Goal: Check status

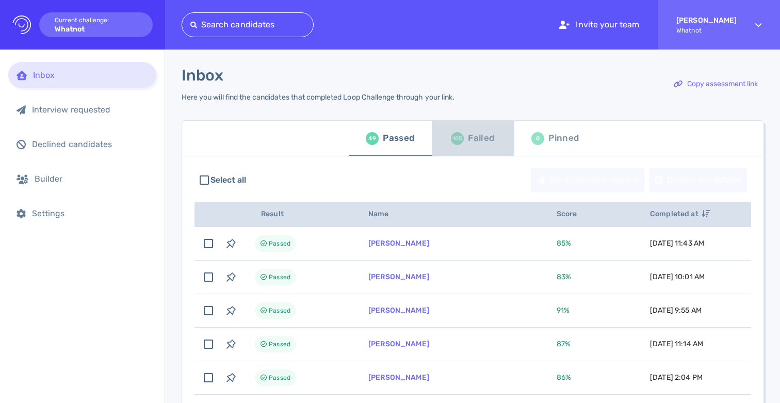
click at [461, 131] on div "105 Failed" at bounding box center [472, 138] width 43 height 29
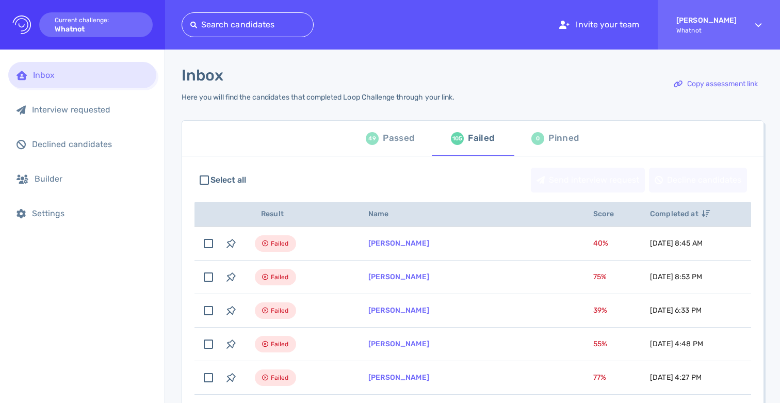
scroll to position [8, 0]
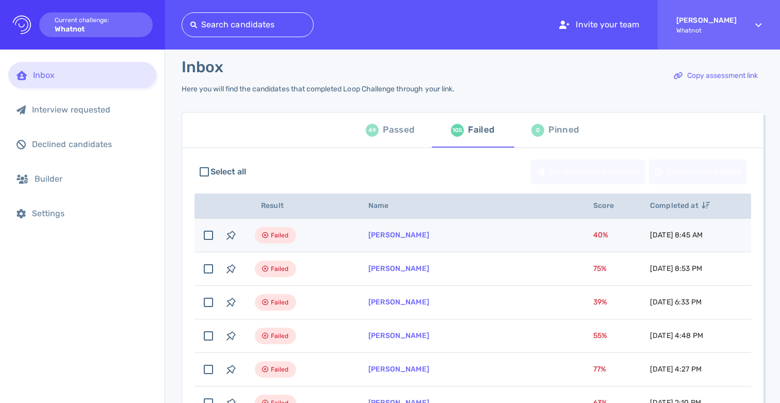
click at [464, 237] on td "[PERSON_NAME]" at bounding box center [468, 236] width 225 height 34
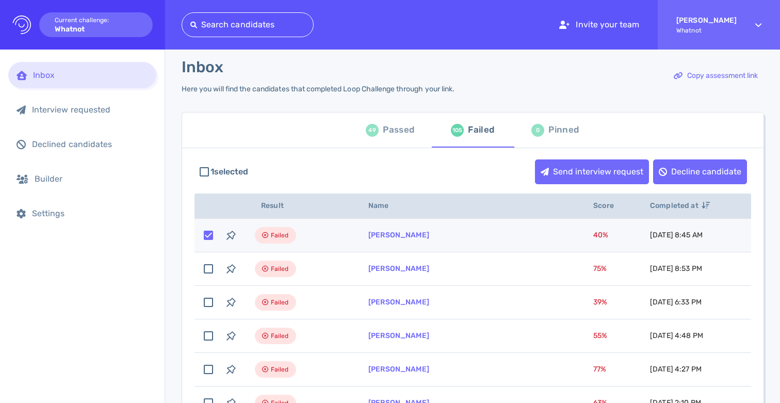
click at [464, 237] on td "[PERSON_NAME]" at bounding box center [468, 236] width 225 height 34
checkbox input "false"
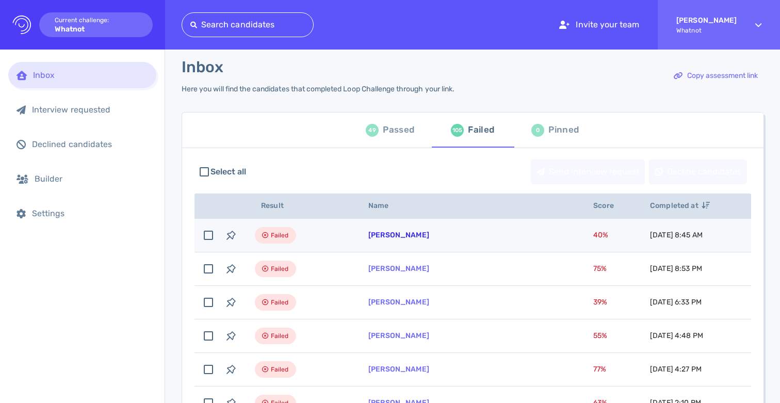
click at [407, 237] on link "[PERSON_NAME]" at bounding box center [398, 235] width 61 height 9
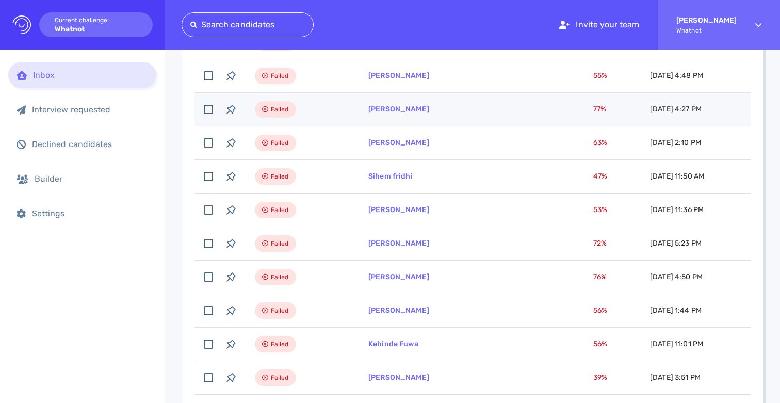
scroll to position [274, 0]
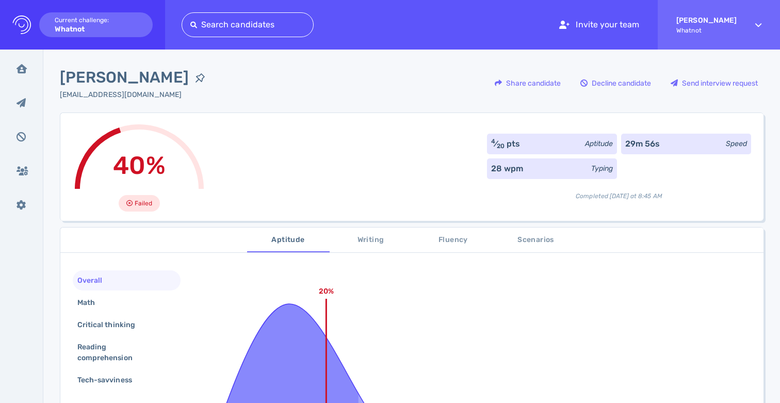
click at [311, 173] on div "40% Failed 4 ⁄ 20 pts Aptitude 29m 56s Speed 28 wpm Typing Completed [DATE] at …" at bounding box center [412, 166] width 704 height 108
